Goal: Information Seeking & Learning: Learn about a topic

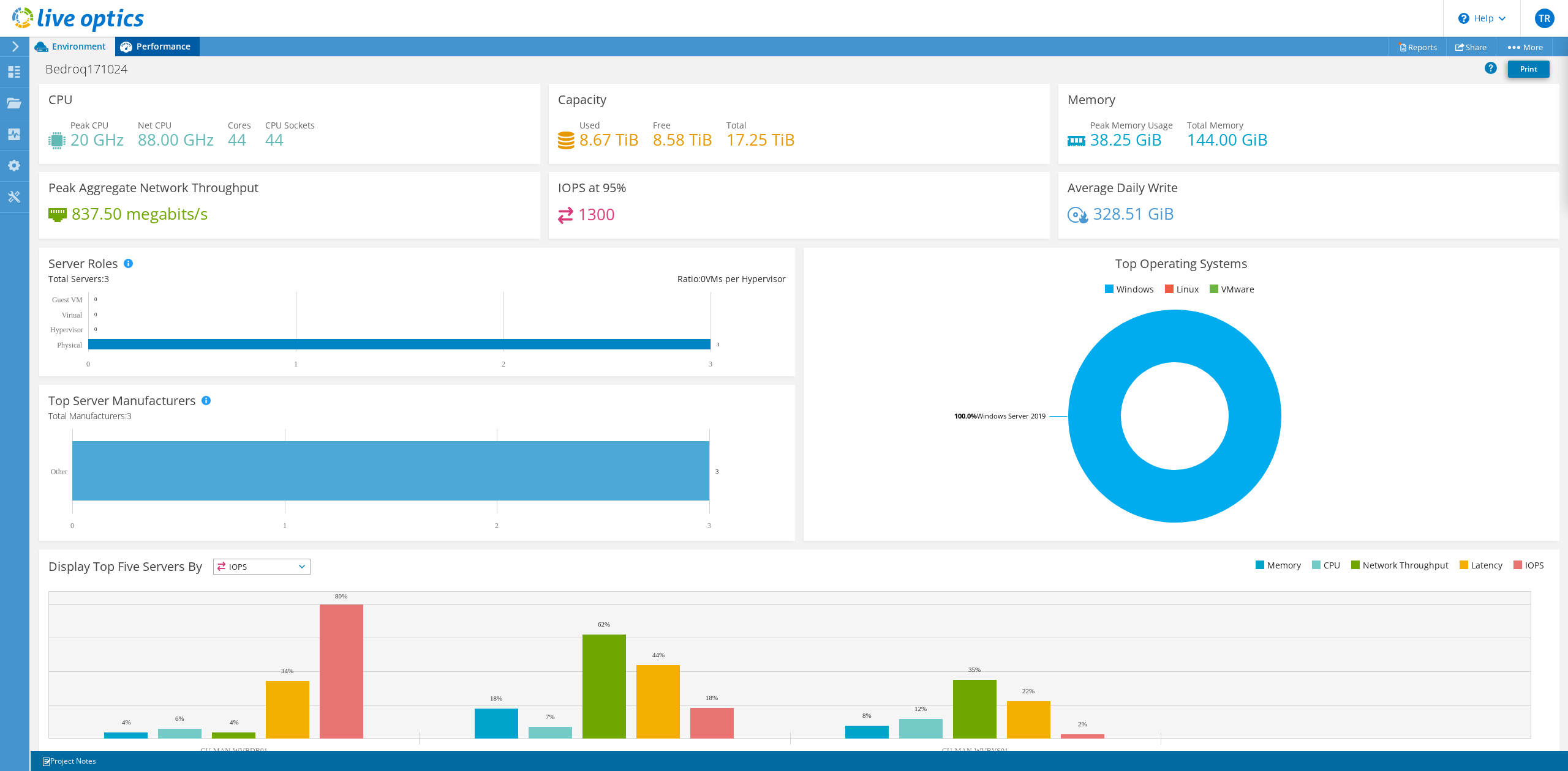
click at [150, 42] on span "Performance" at bounding box center [163, 45] width 54 height 11
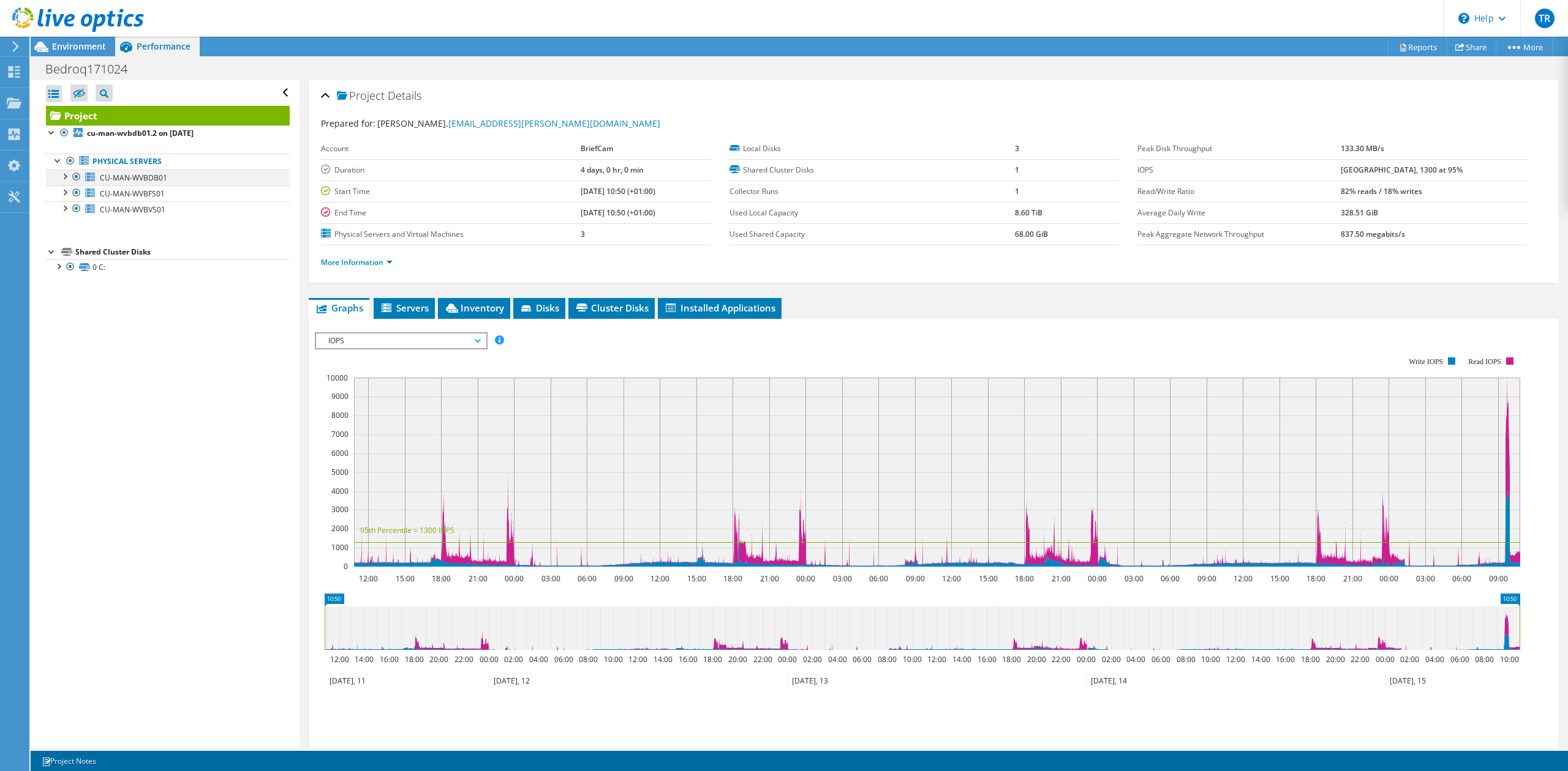
click at [63, 176] on div at bounding box center [65, 176] width 12 height 12
click at [125, 212] on link "1 E:" at bounding box center [168, 210] width 244 height 16
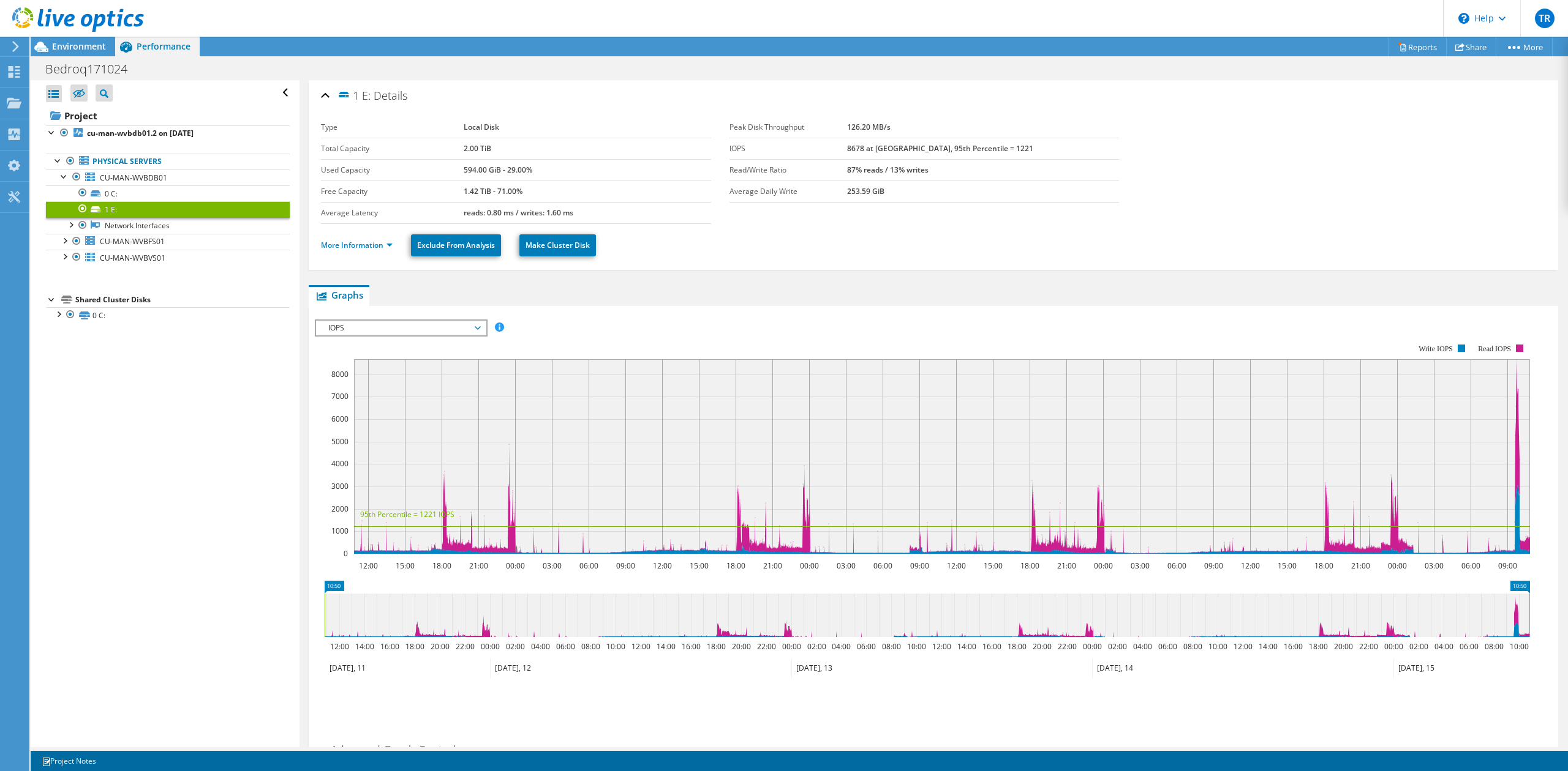
click at [425, 325] on span "IOPS" at bounding box center [401, 327] width 157 height 15
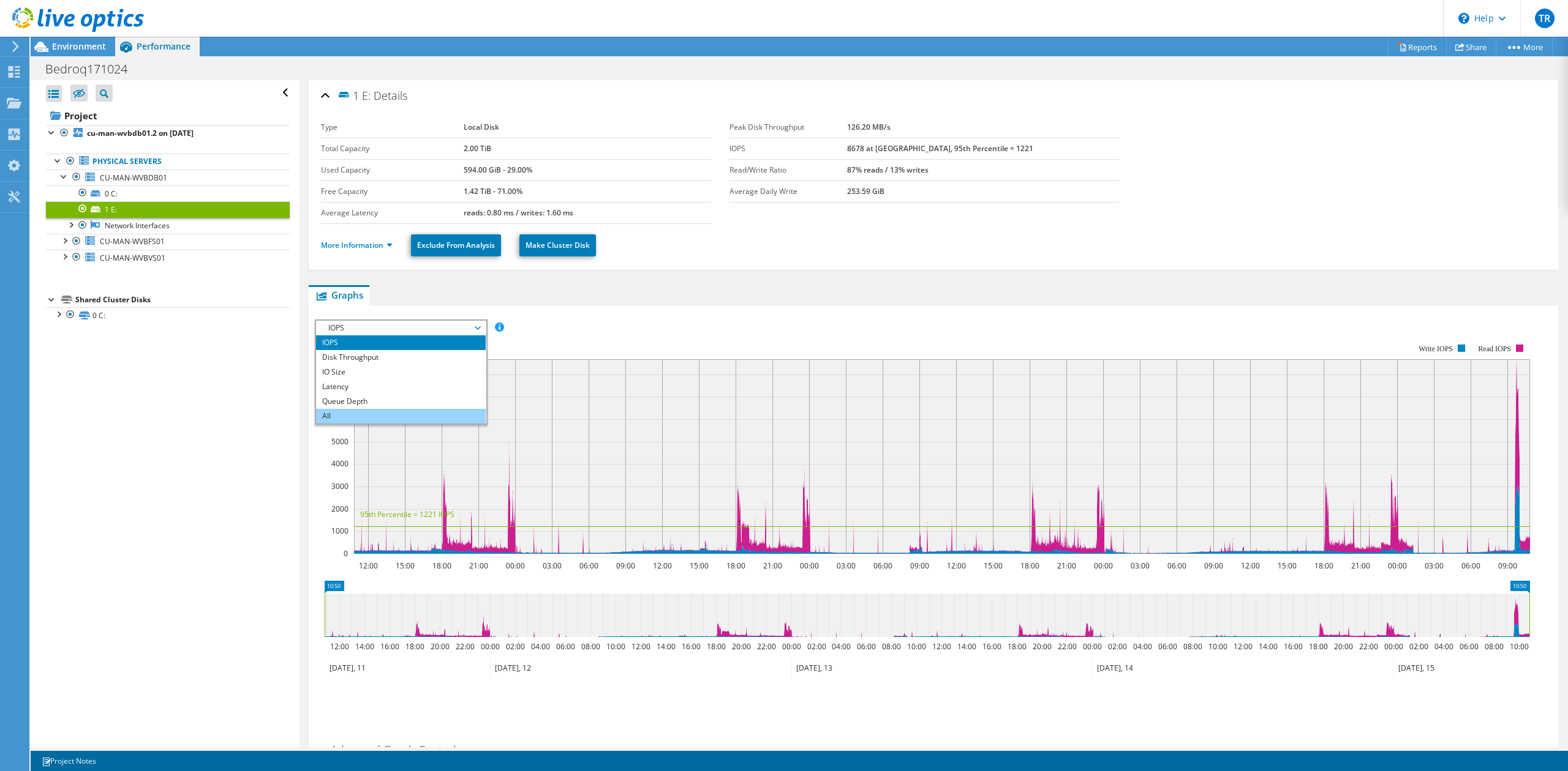
click at [345, 413] on li "All" at bounding box center [401, 416] width 169 height 15
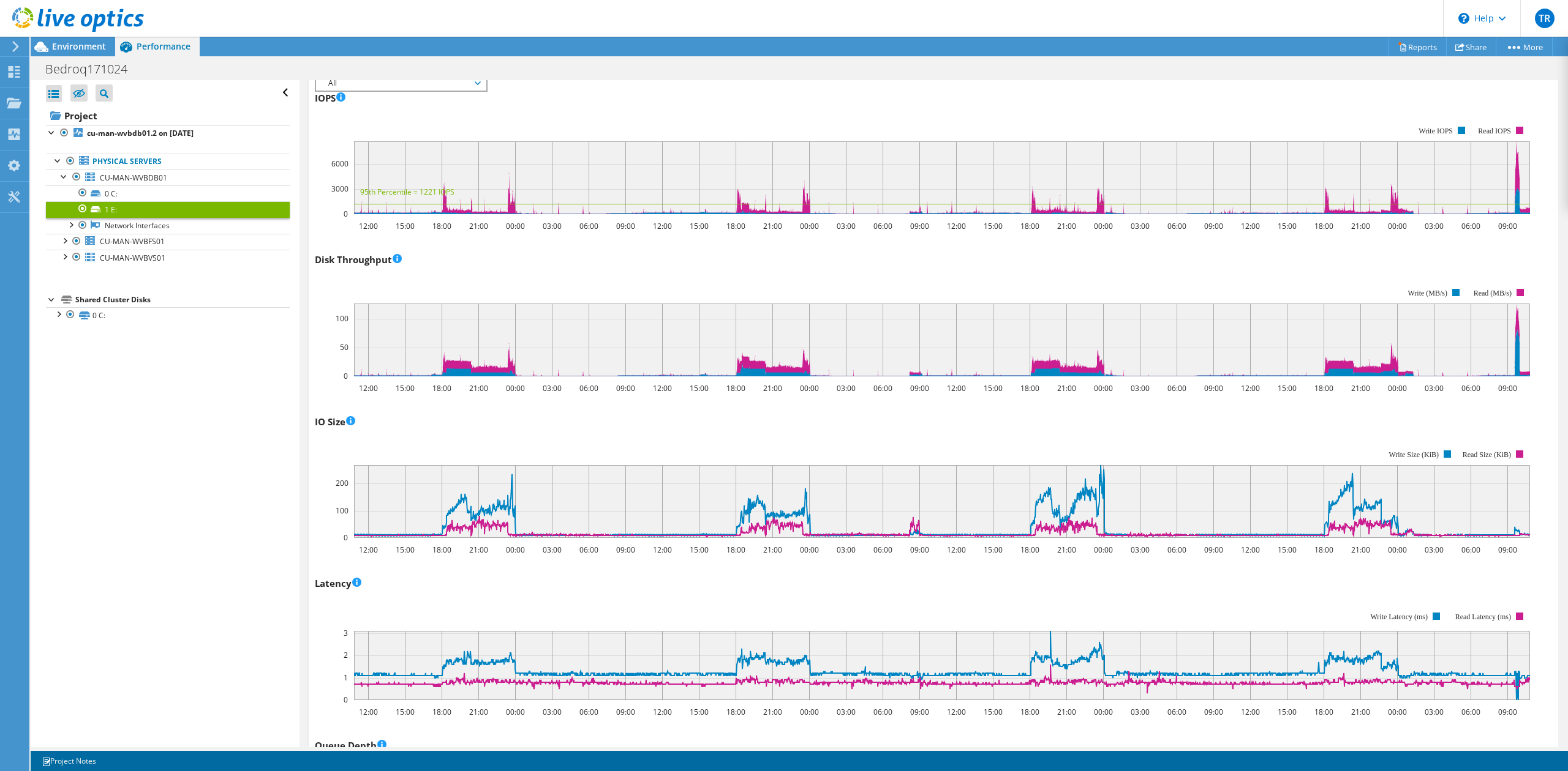
scroll to position [408, 0]
